Goal: Transaction & Acquisition: Download file/media

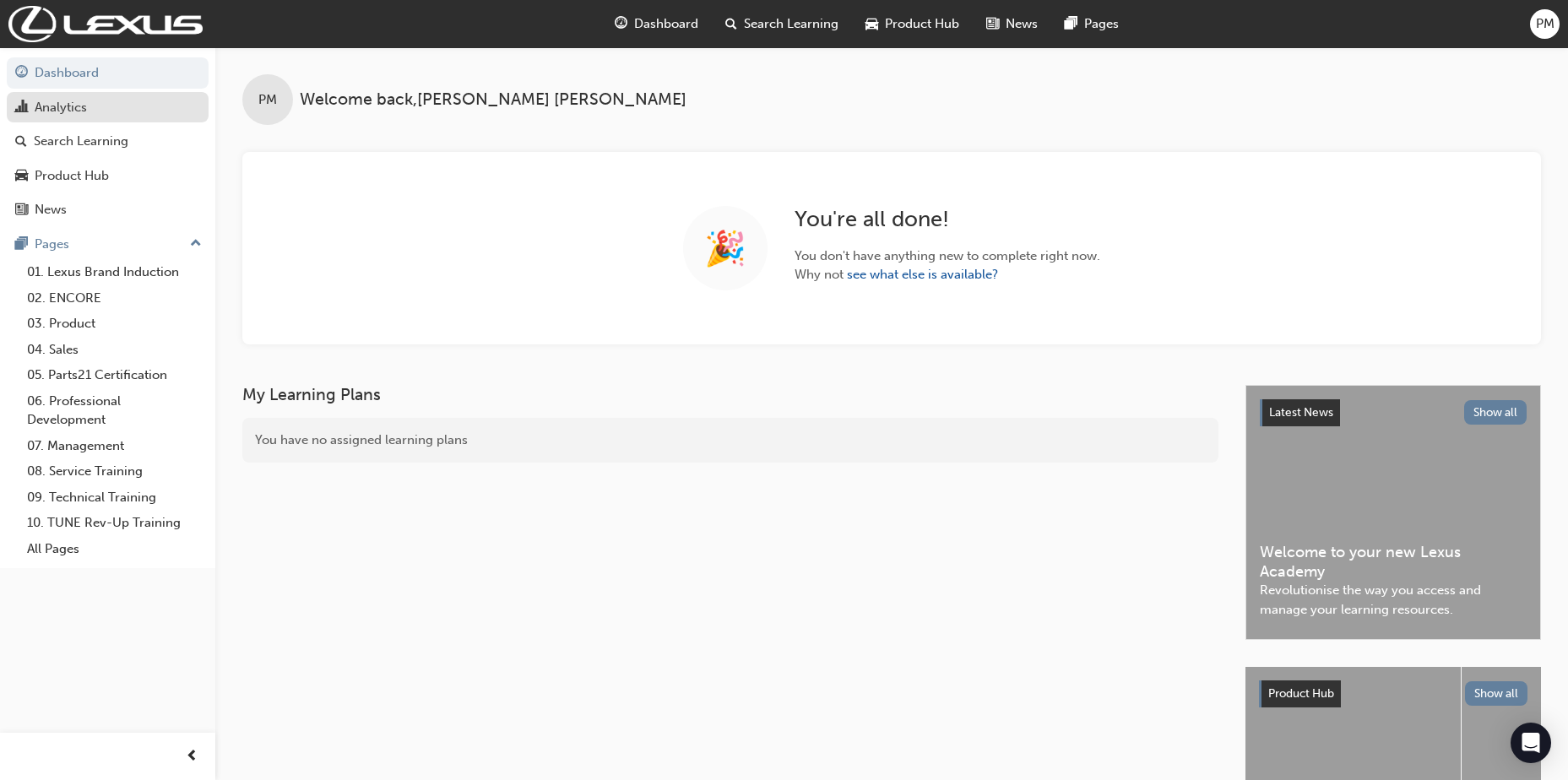
drag, startPoint x: 80, startPoint y: 110, endPoint x: 96, endPoint y: 119, distance: 18.4
click at [80, 110] on div "Analytics" at bounding box center [61, 108] width 52 height 19
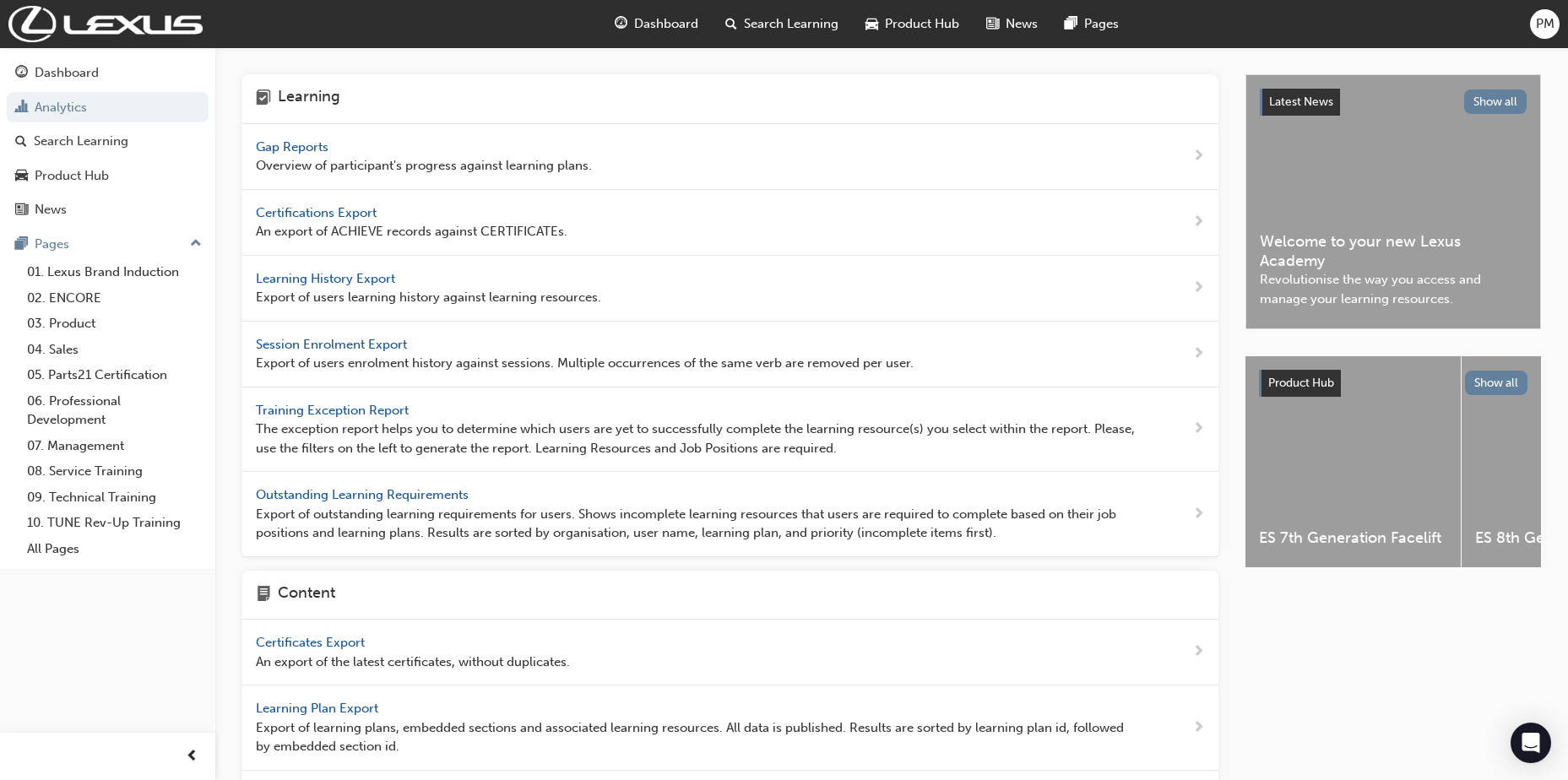
click at [324, 279] on span "Learning History Export" at bounding box center [327, 279] width 142 height 15
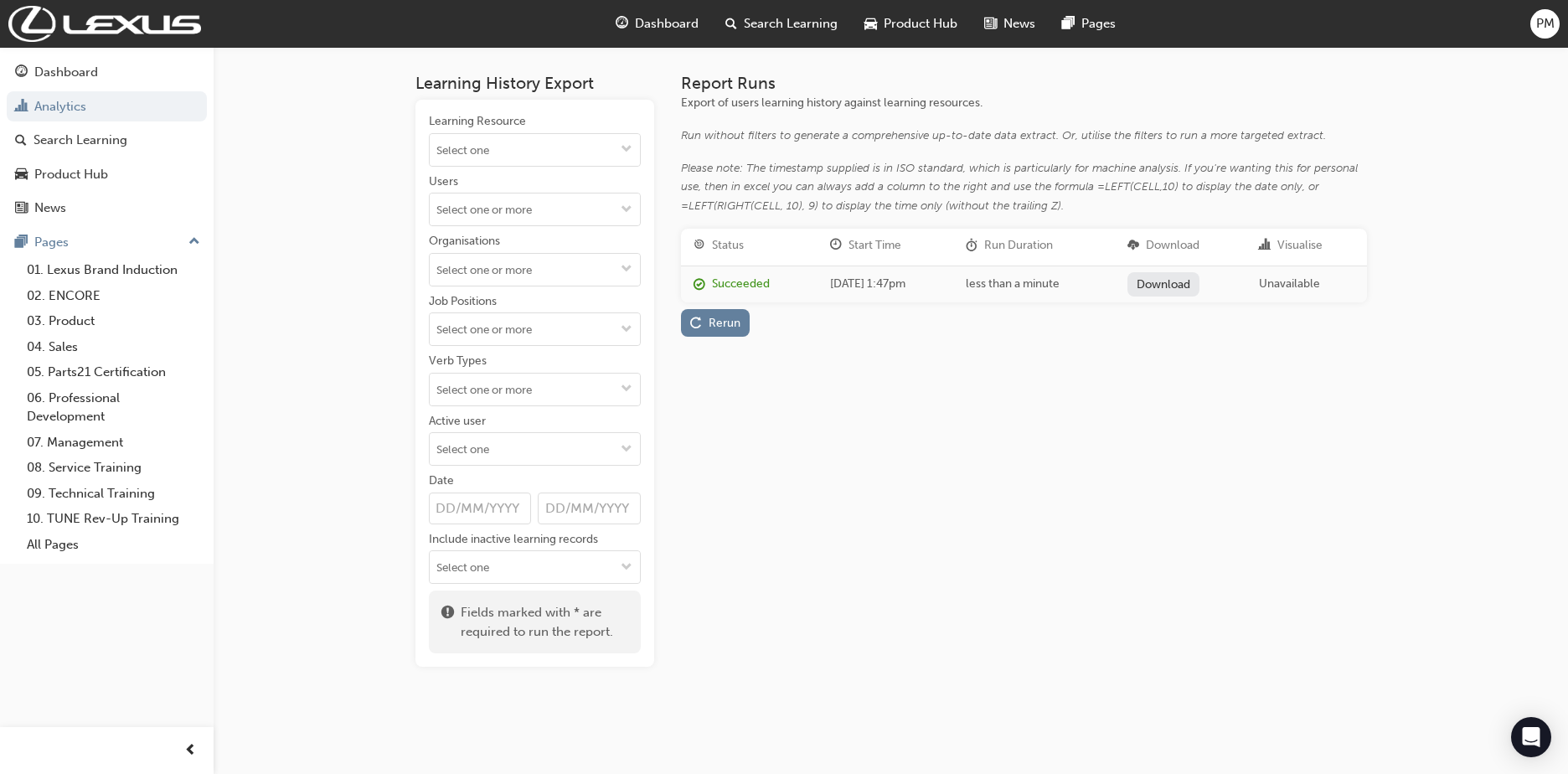
click at [1187, 286] on link "Download" at bounding box center [1164, 284] width 72 height 24
click at [72, 148] on div "Search Learning" at bounding box center [80, 140] width 93 height 19
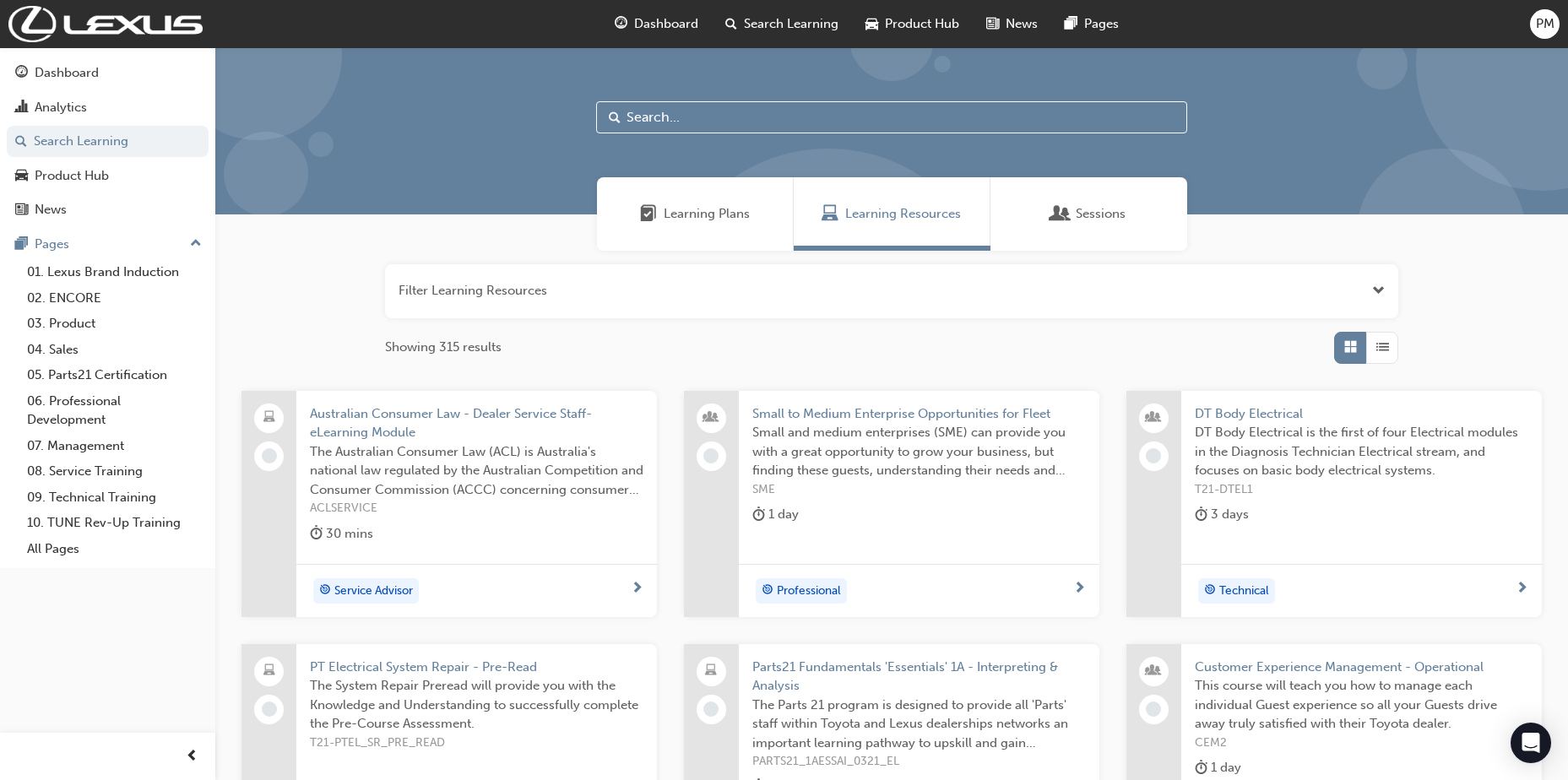
click at [681, 211] on span "Learning Plans" at bounding box center [707, 214] width 86 height 19
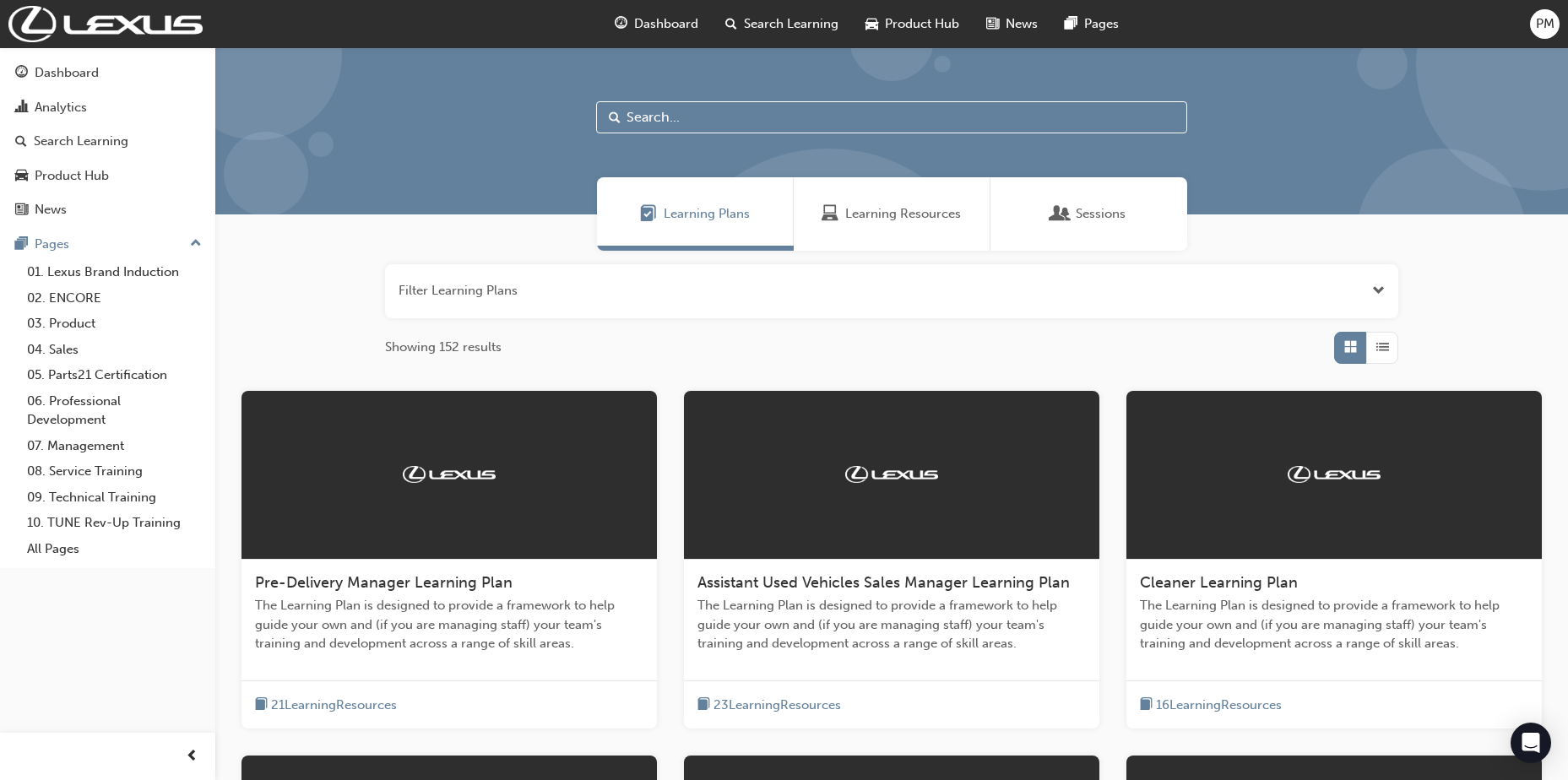
click at [683, 26] on span "Dashboard" at bounding box center [666, 24] width 64 height 19
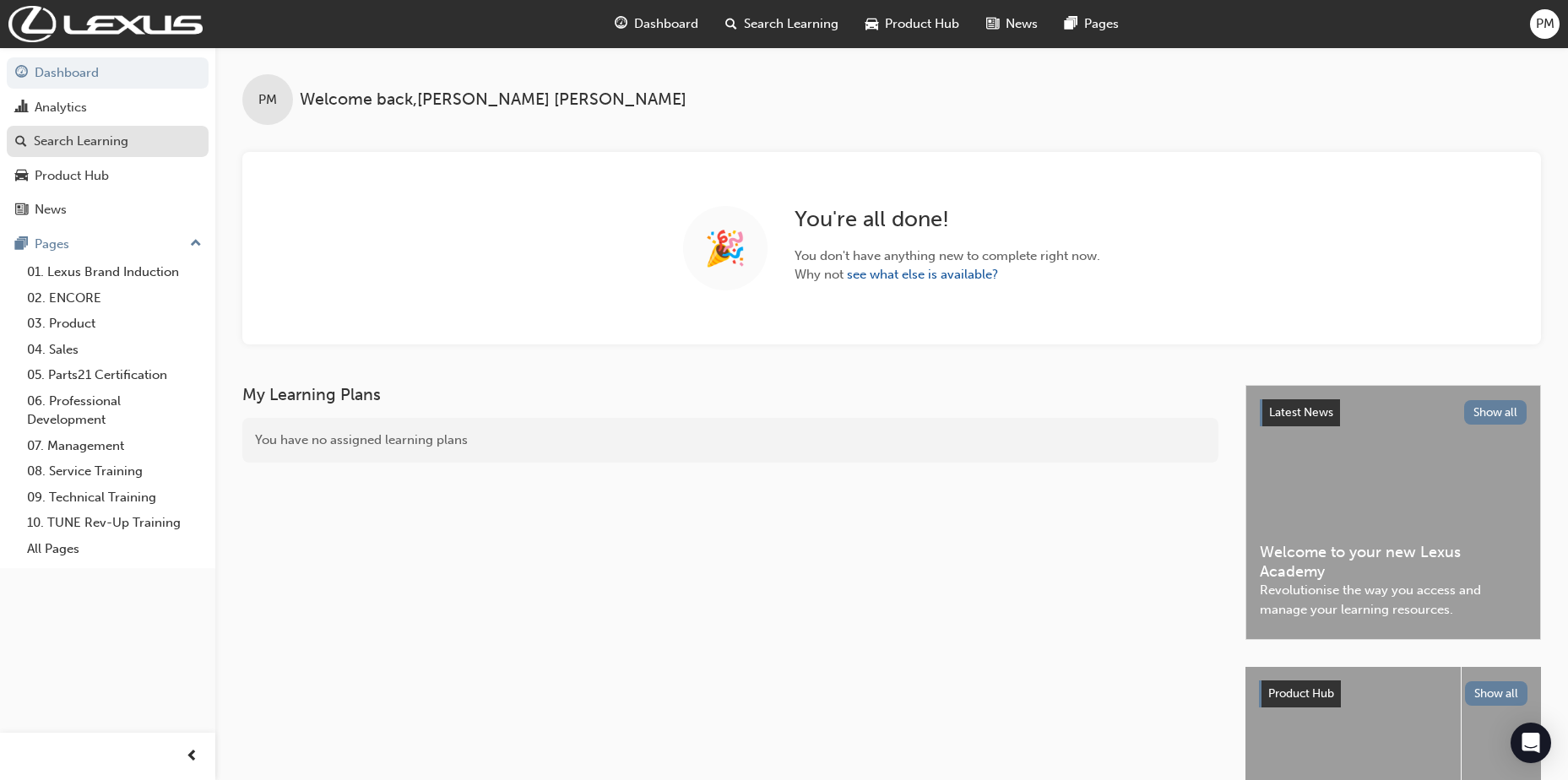
click at [97, 145] on div "Search Learning" at bounding box center [81, 141] width 94 height 19
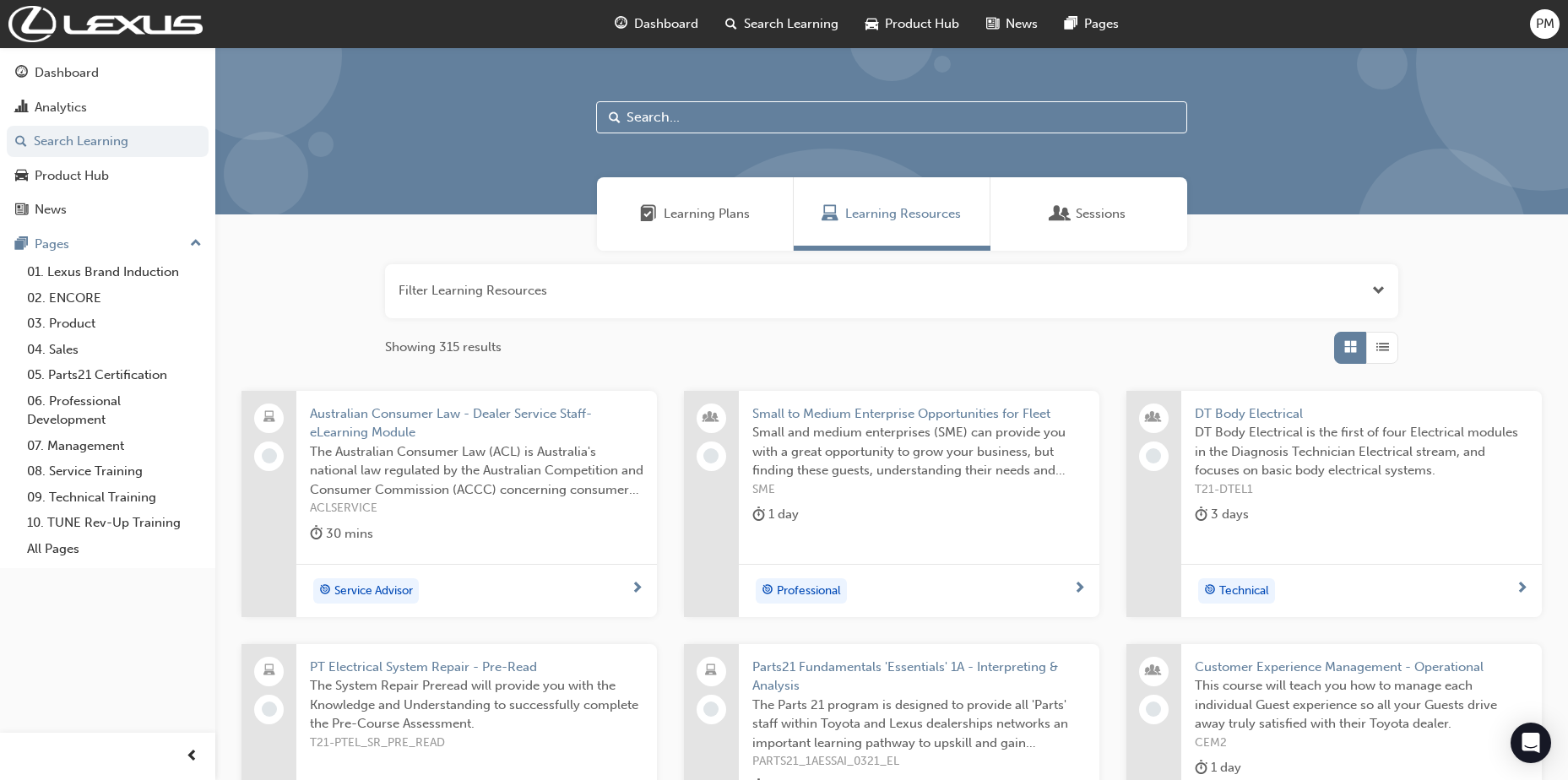
click at [692, 221] on span "Learning Plans" at bounding box center [707, 214] width 86 height 19
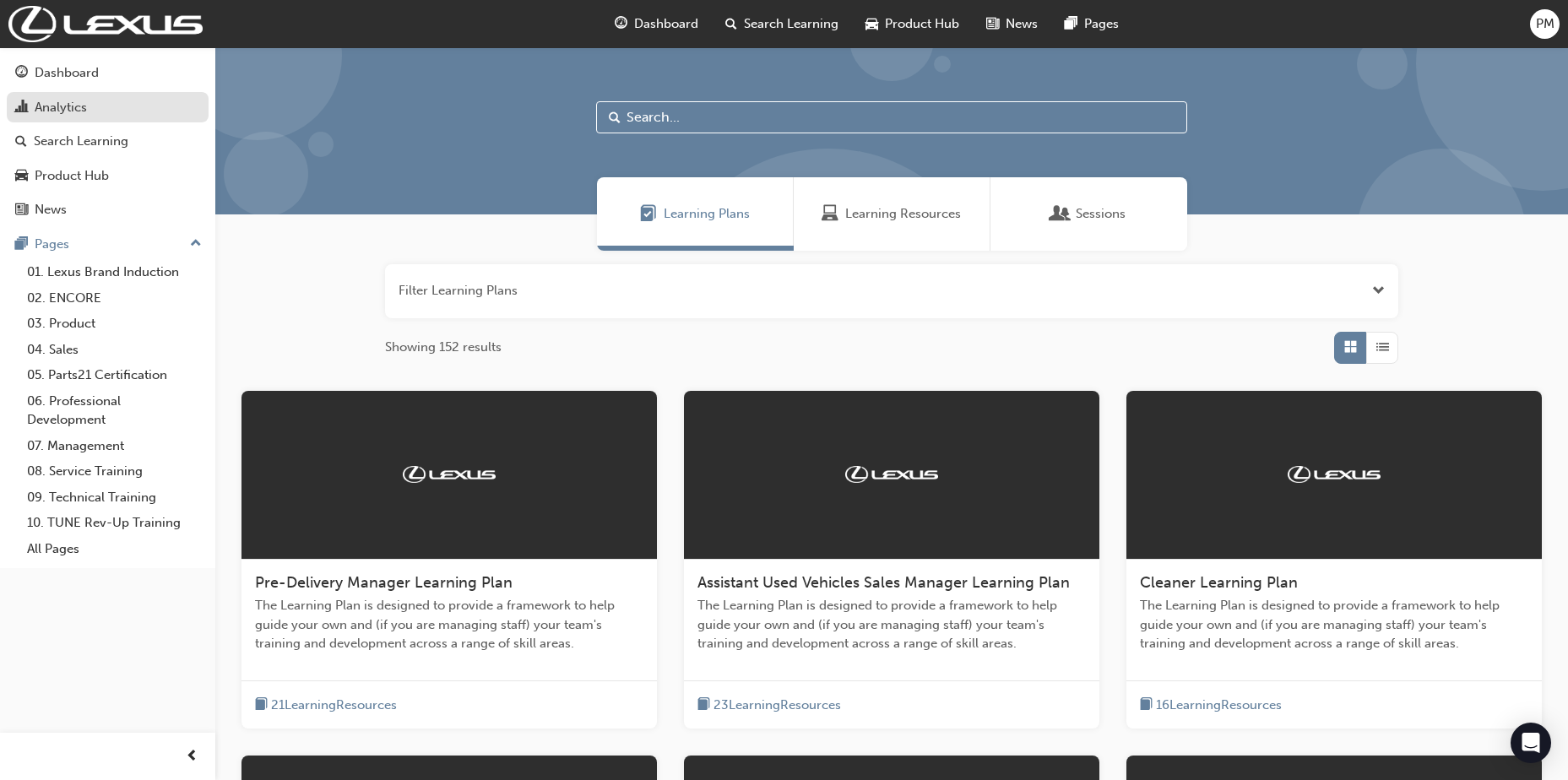
click at [65, 105] on div "Analytics" at bounding box center [61, 108] width 52 height 19
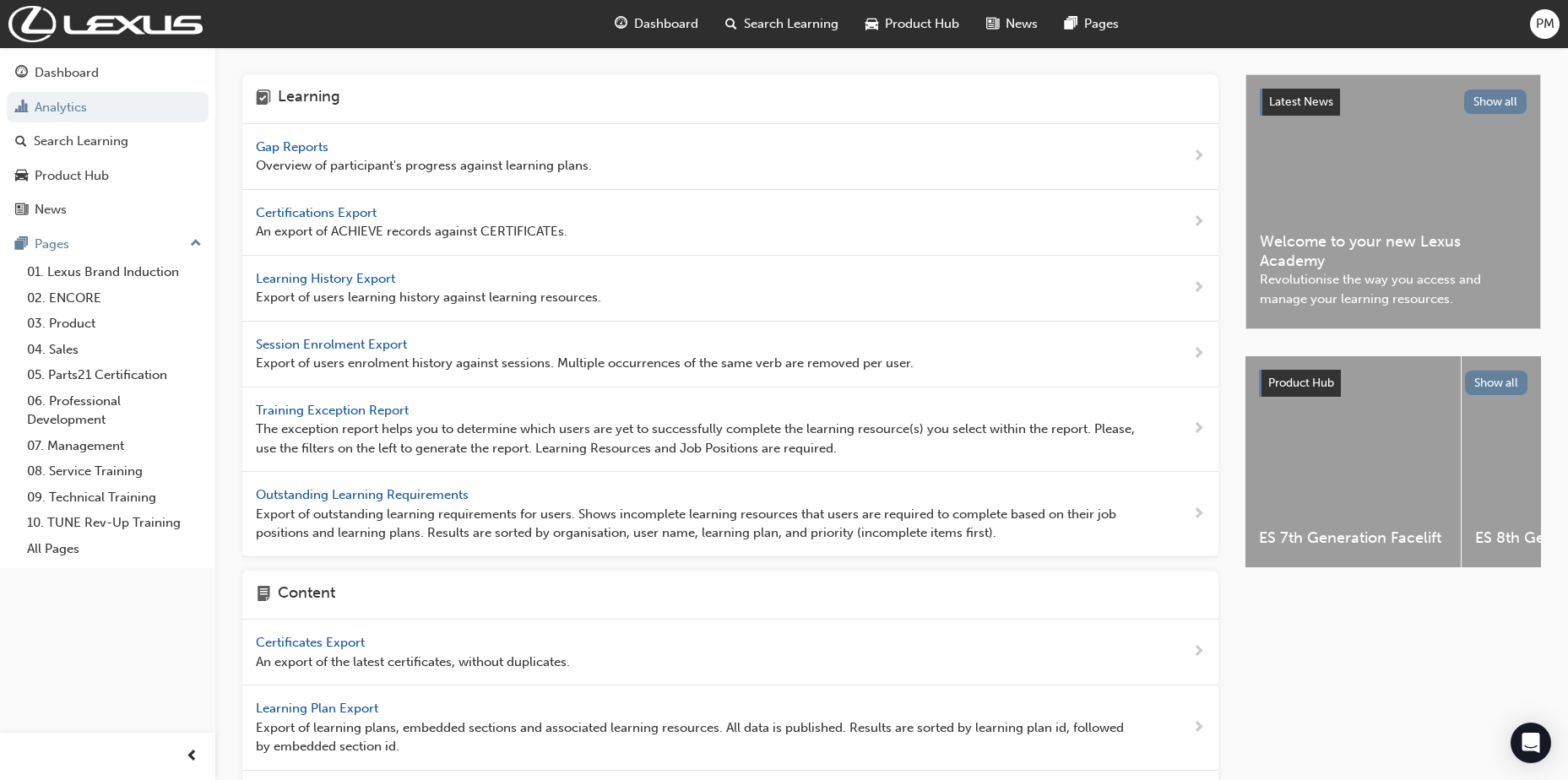
click at [301, 148] on span "Gap Reports" at bounding box center [293, 147] width 76 height 15
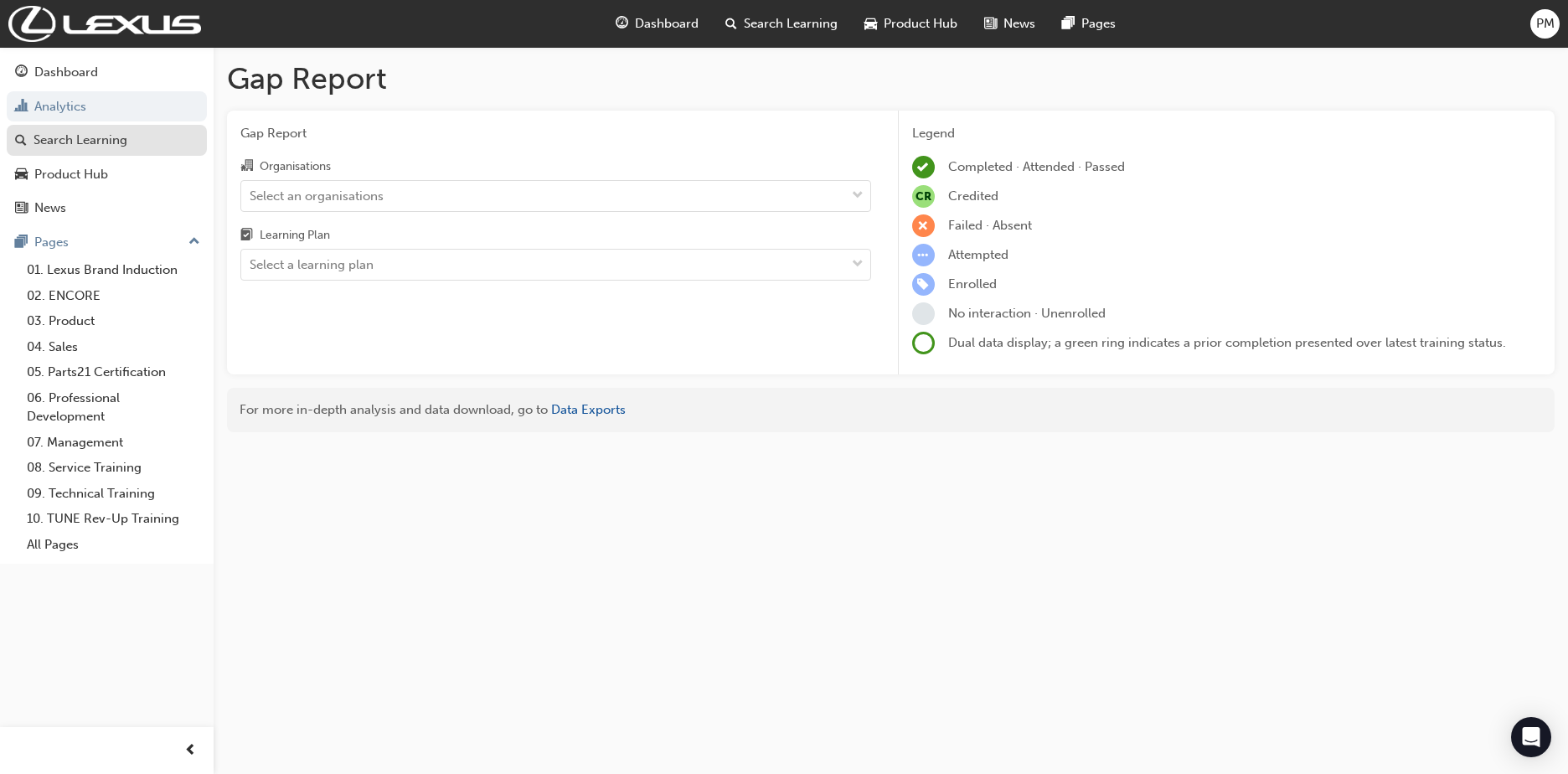
click at [88, 141] on div "Search Learning" at bounding box center [80, 140] width 93 height 19
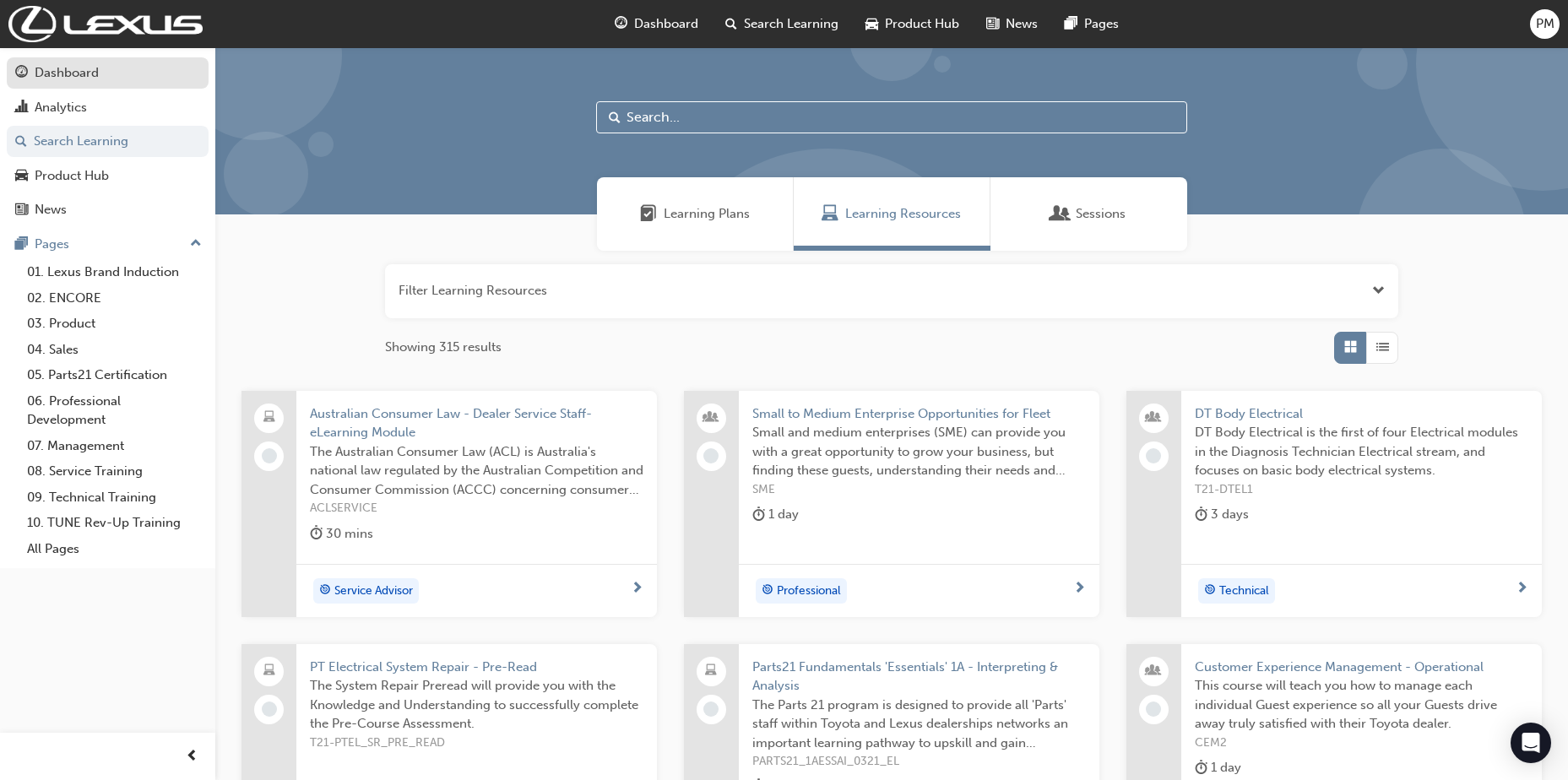
click at [73, 69] on div "Dashboard" at bounding box center [66, 73] width 64 height 19
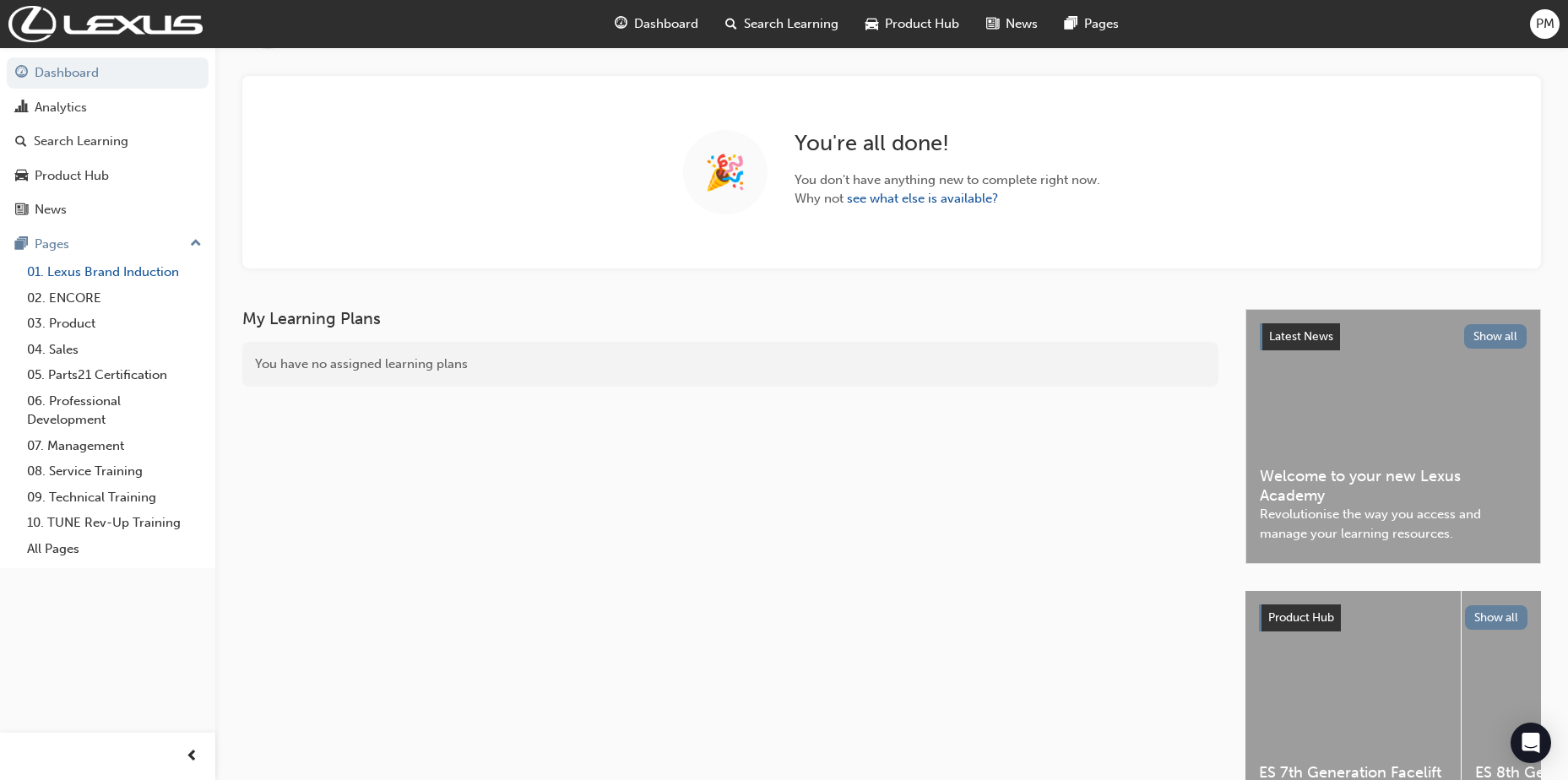
scroll to position [169, 0]
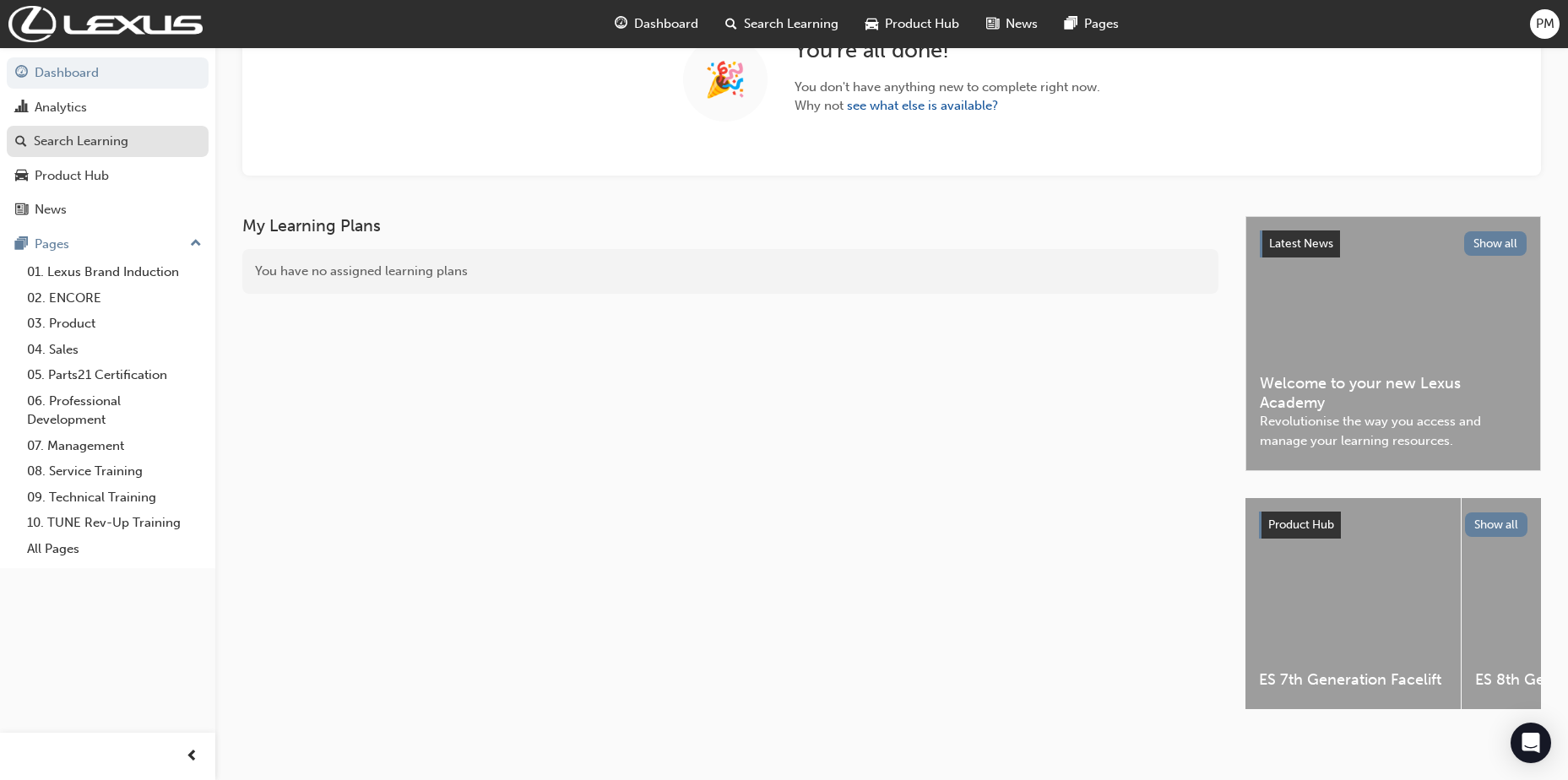
click at [68, 149] on div "Search Learning" at bounding box center [81, 141] width 94 height 19
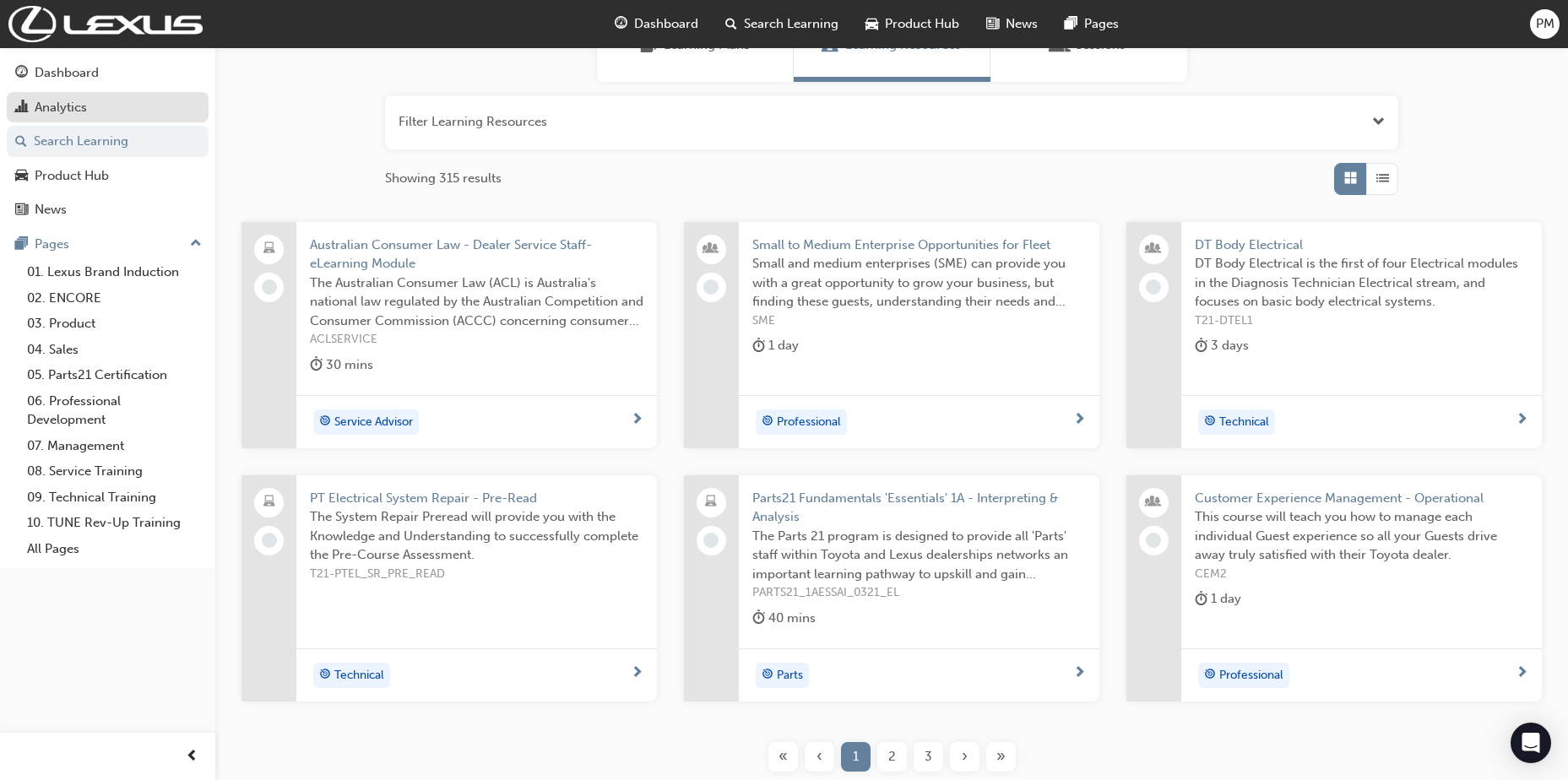
click at [88, 108] on div "Analytics" at bounding box center [108, 108] width 184 height 21
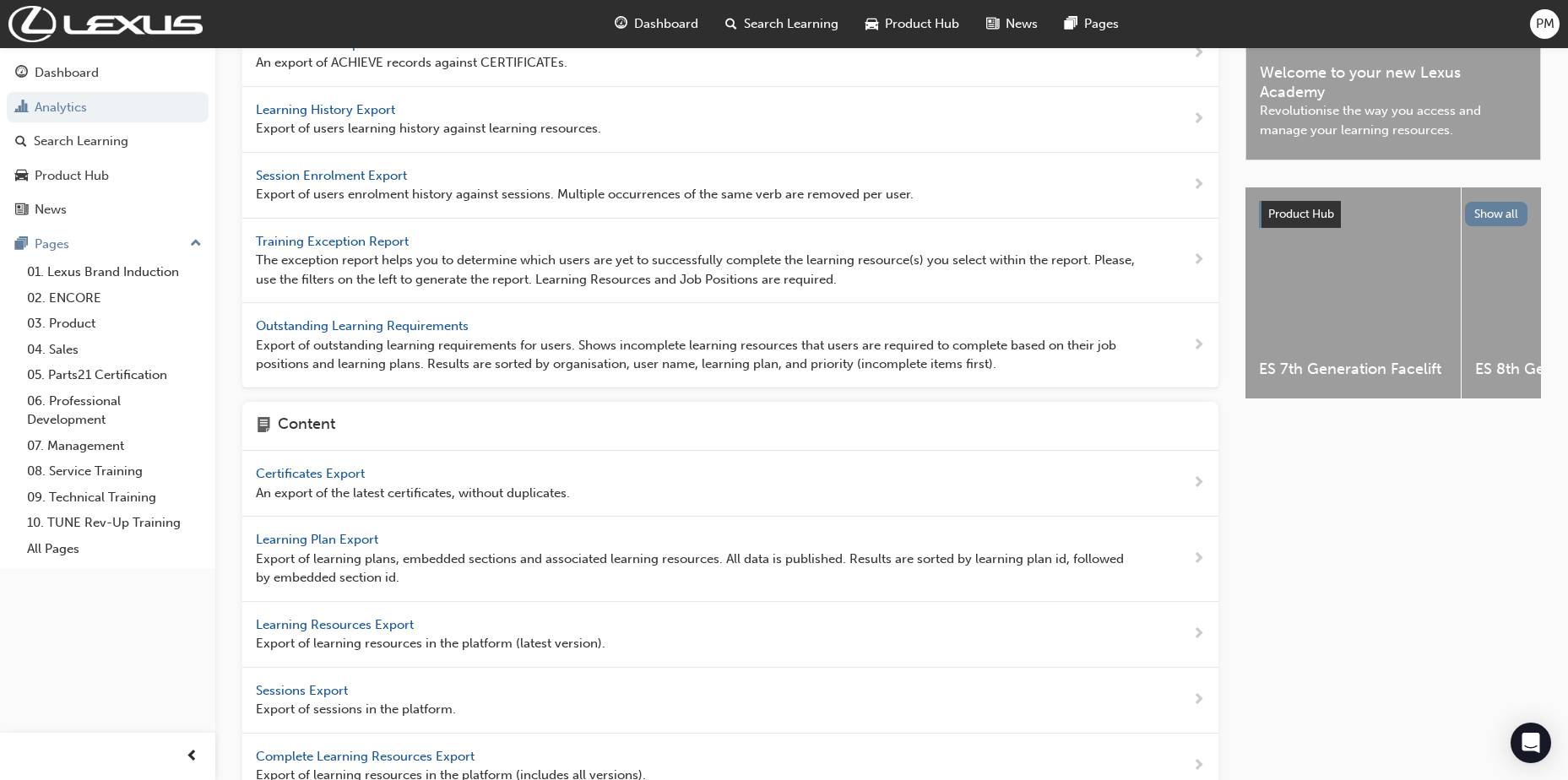
click at [363, 329] on span "Outstanding Learning Requirements" at bounding box center [363, 326] width 216 height 15
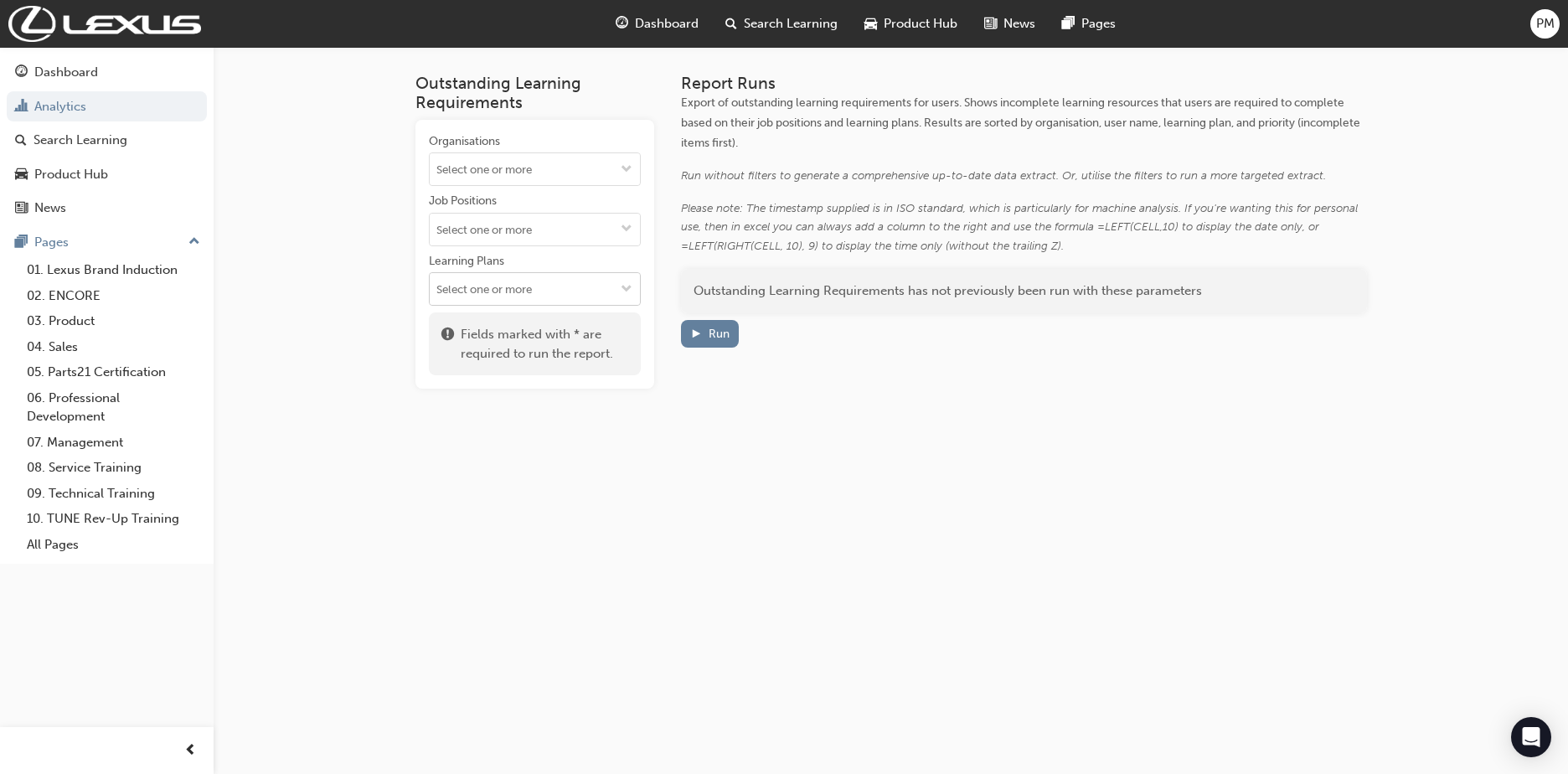
click at [625, 294] on span "down-icon" at bounding box center [626, 290] width 11 height 14
click at [710, 343] on button "Run" at bounding box center [710, 334] width 59 height 28
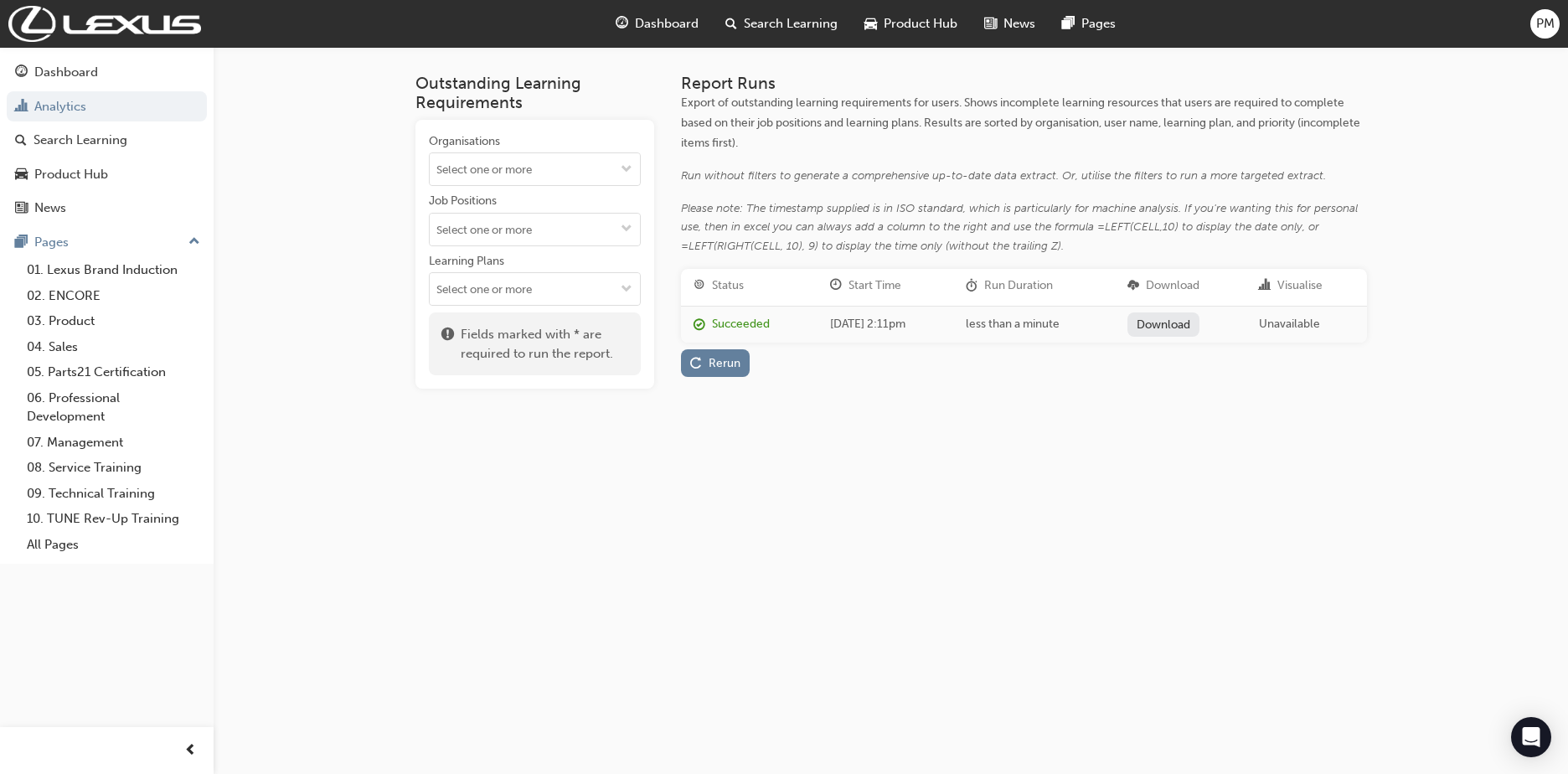
click at [1200, 329] on link "Download" at bounding box center [1164, 324] width 72 height 24
